Goal: Information Seeking & Learning: Compare options

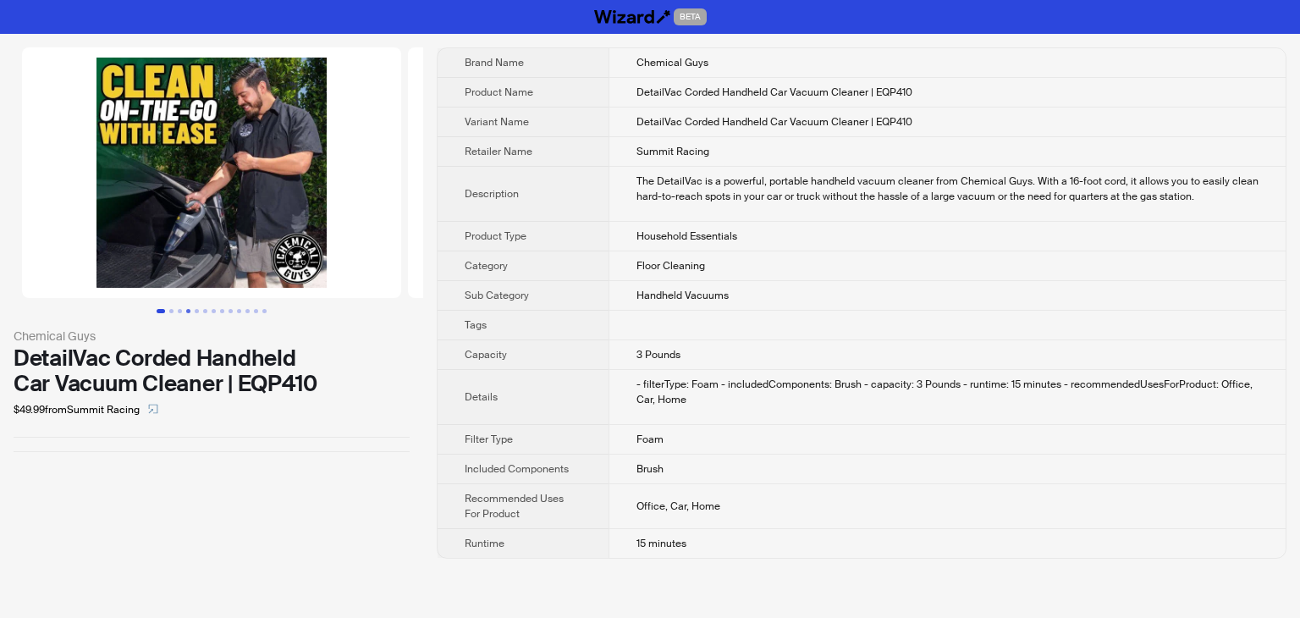
click at [186, 312] on button "Go to slide 4" at bounding box center [188, 311] width 4 height 4
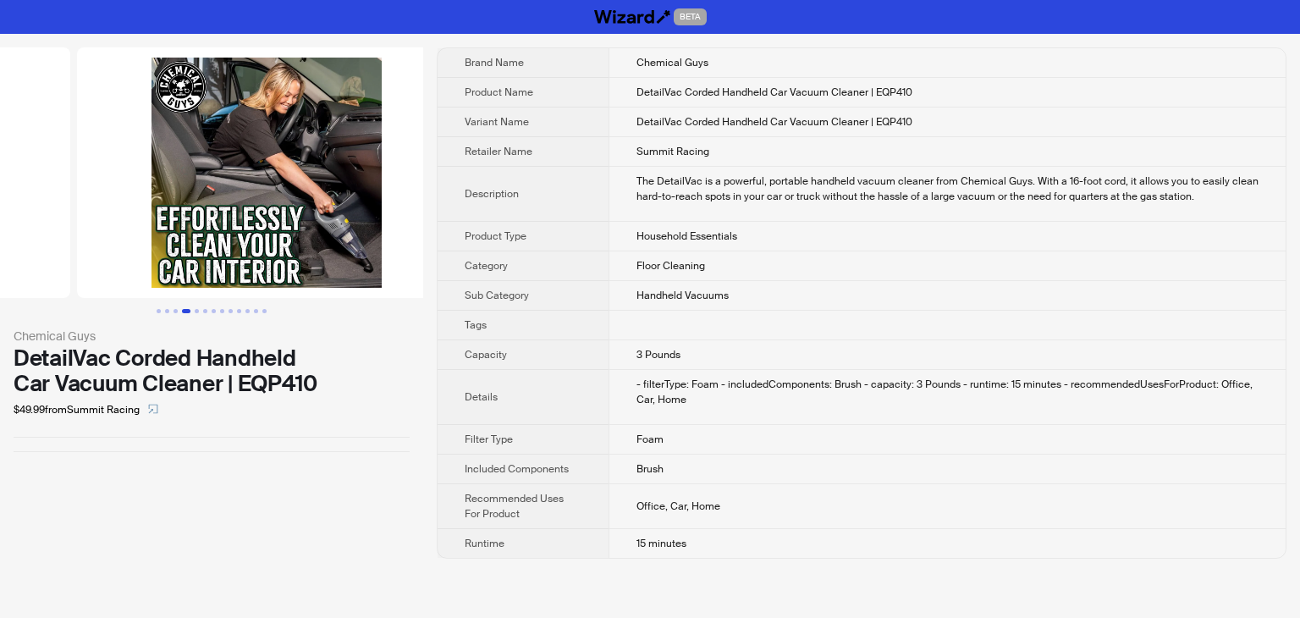
scroll to position [0, 1158]
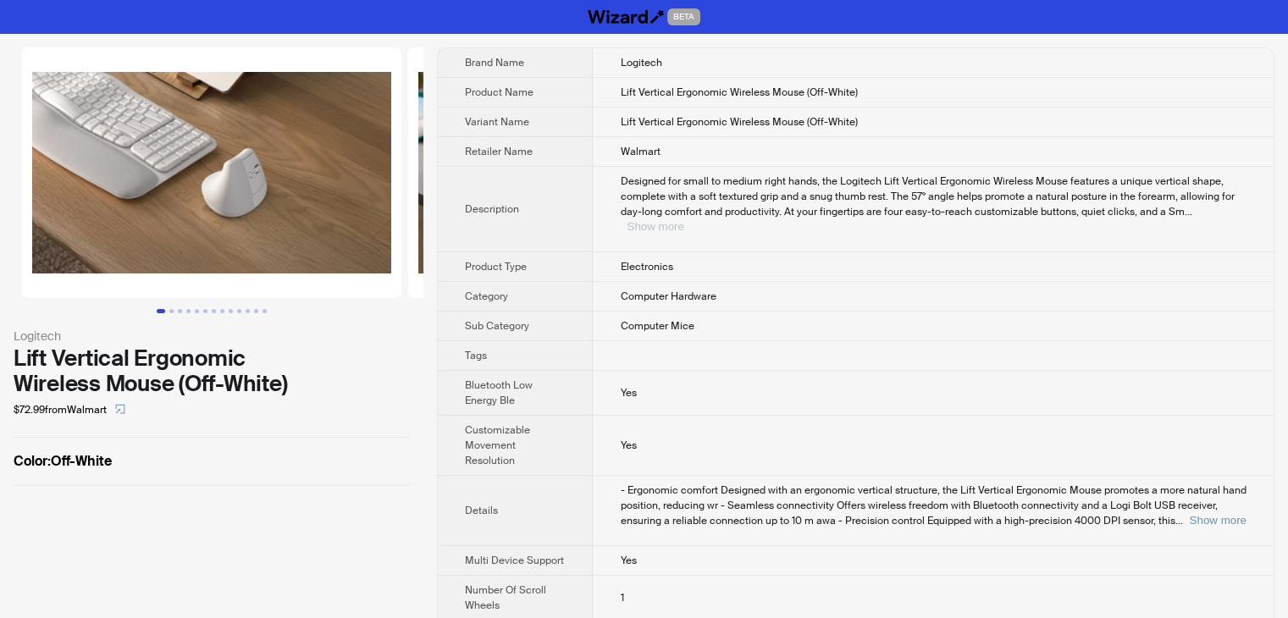
click at [683, 220] on button "Show more" at bounding box center [654, 226] width 57 height 13
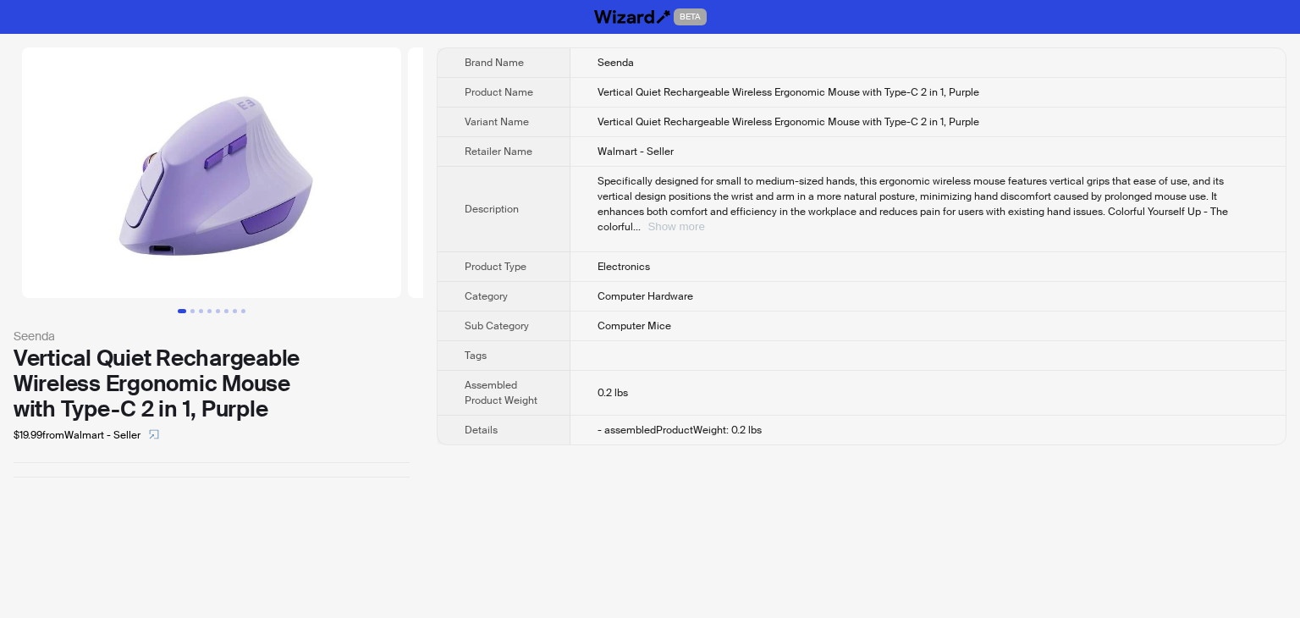
click at [704, 220] on button "Show more" at bounding box center [676, 226] width 57 height 13
